Goal: Task Accomplishment & Management: Use online tool/utility

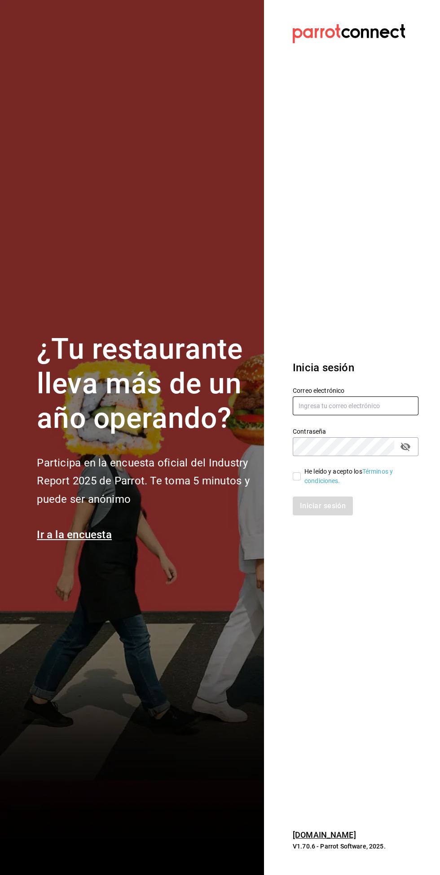
click at [372, 415] on input "text" at bounding box center [356, 405] width 126 height 19
type input "[PERSON_NAME][EMAIL_ADDRESS][DOMAIN_NAME]"
click at [297, 480] on input "He leído y acepto los Términos y condiciones." at bounding box center [297, 476] width 8 height 8
checkbox input "true"
click at [325, 510] on font "Iniciar sesión" at bounding box center [323, 506] width 46 height 9
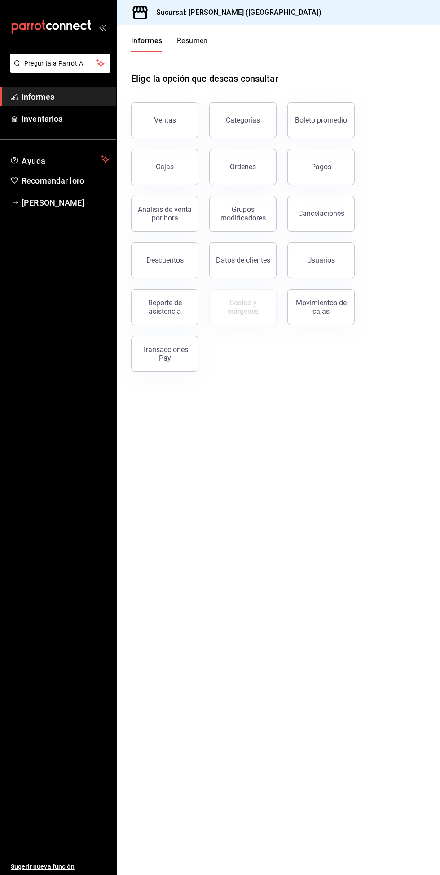
click at [171, 313] on font "Reporte de asistencia" at bounding box center [165, 307] width 34 height 17
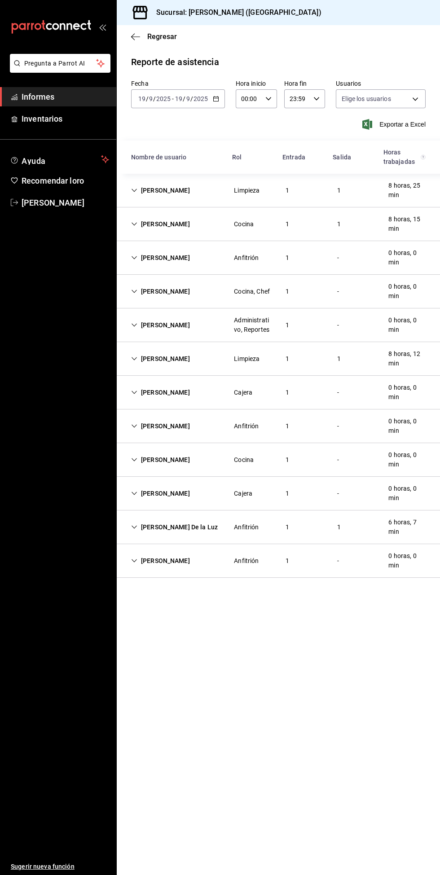
type input "4fe6a57b-ee4c-4a37-9a61-39c82a98df97,98b4f4b6-4d10-49a7-b473-4bd16d975588,a84c7…"
click at [401, 325] on div "0 horas, 0 min" at bounding box center [407, 325] width 52 height 26
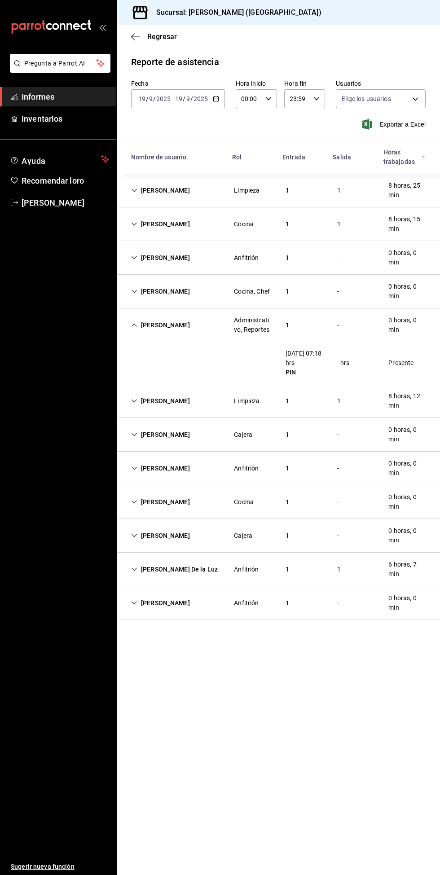
click at [405, 542] on div "0 horas, 0 min" at bounding box center [407, 536] width 52 height 26
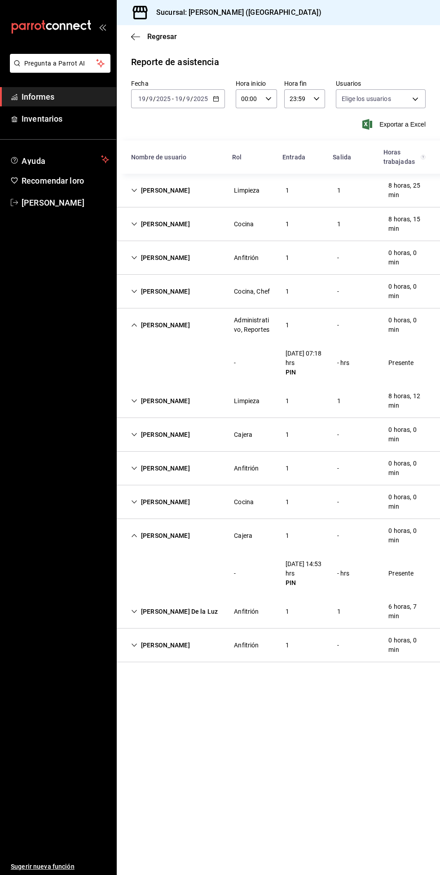
click at [149, 538] on div "[PERSON_NAME]" at bounding box center [160, 536] width 73 height 17
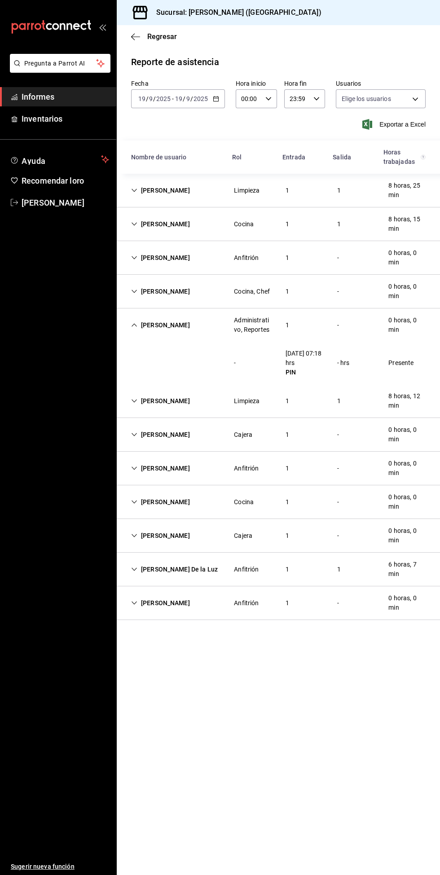
click at [142, 329] on div "[PERSON_NAME]" at bounding box center [160, 325] width 73 height 17
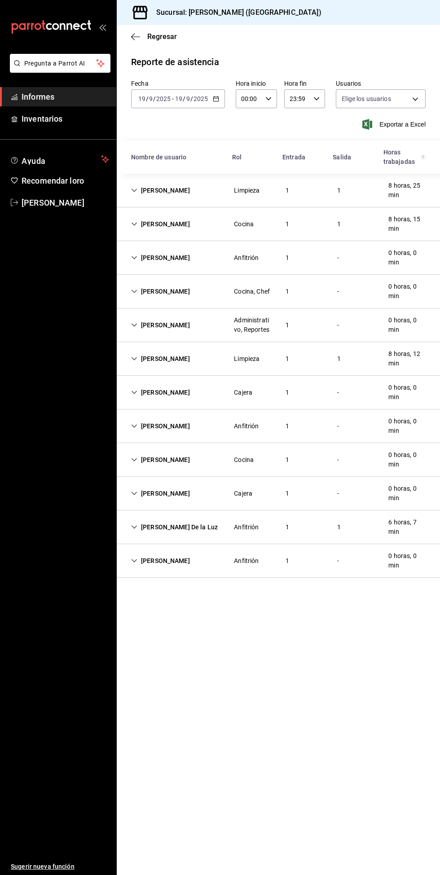
click at [409, 431] on div "0 horas, 0 min" at bounding box center [407, 426] width 52 height 26
